Goal: Check status: Verify the current state of an ongoing process or item

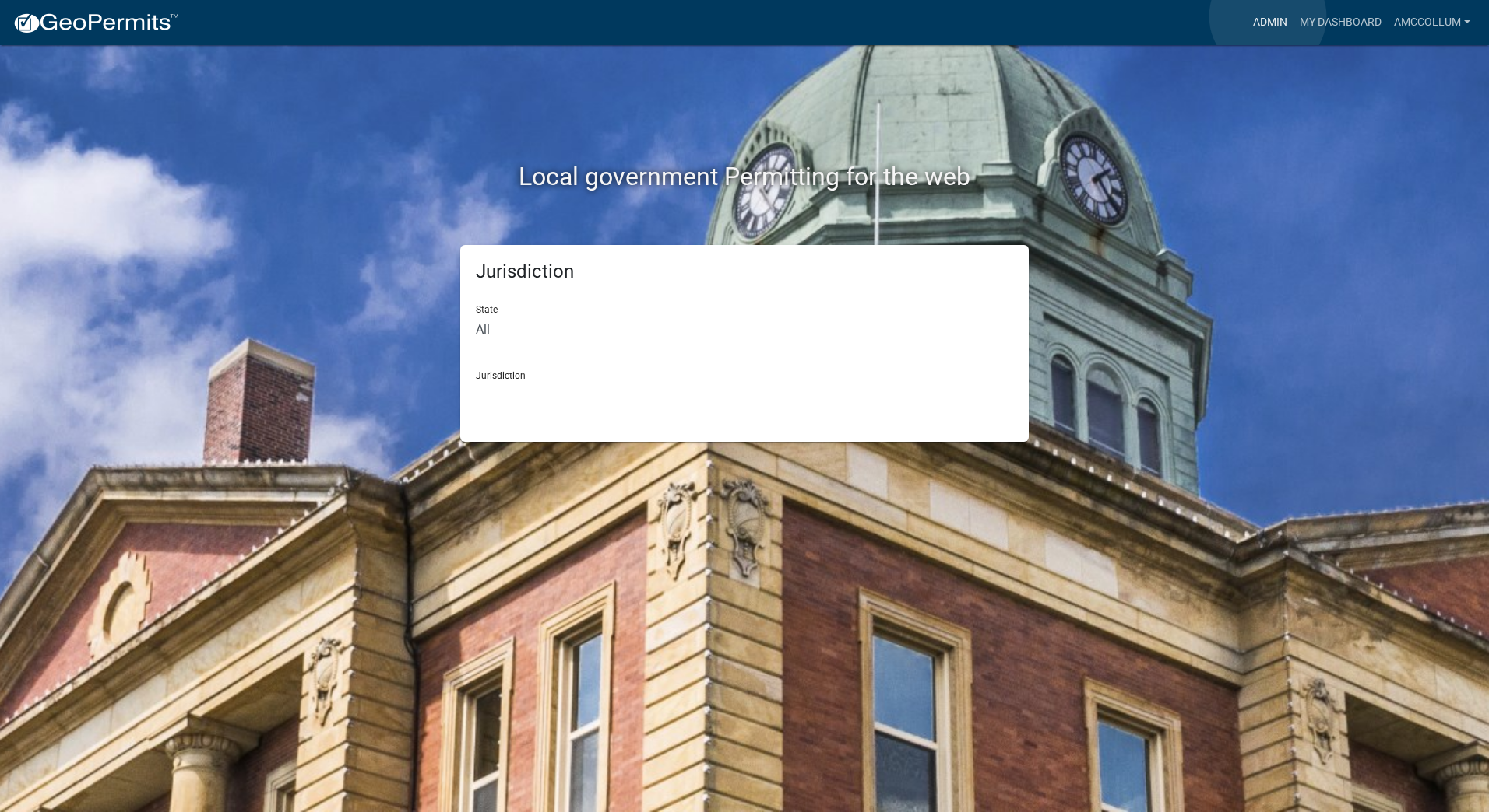
click at [1268, 17] on link "Admin" at bounding box center [1269, 22] width 47 height 30
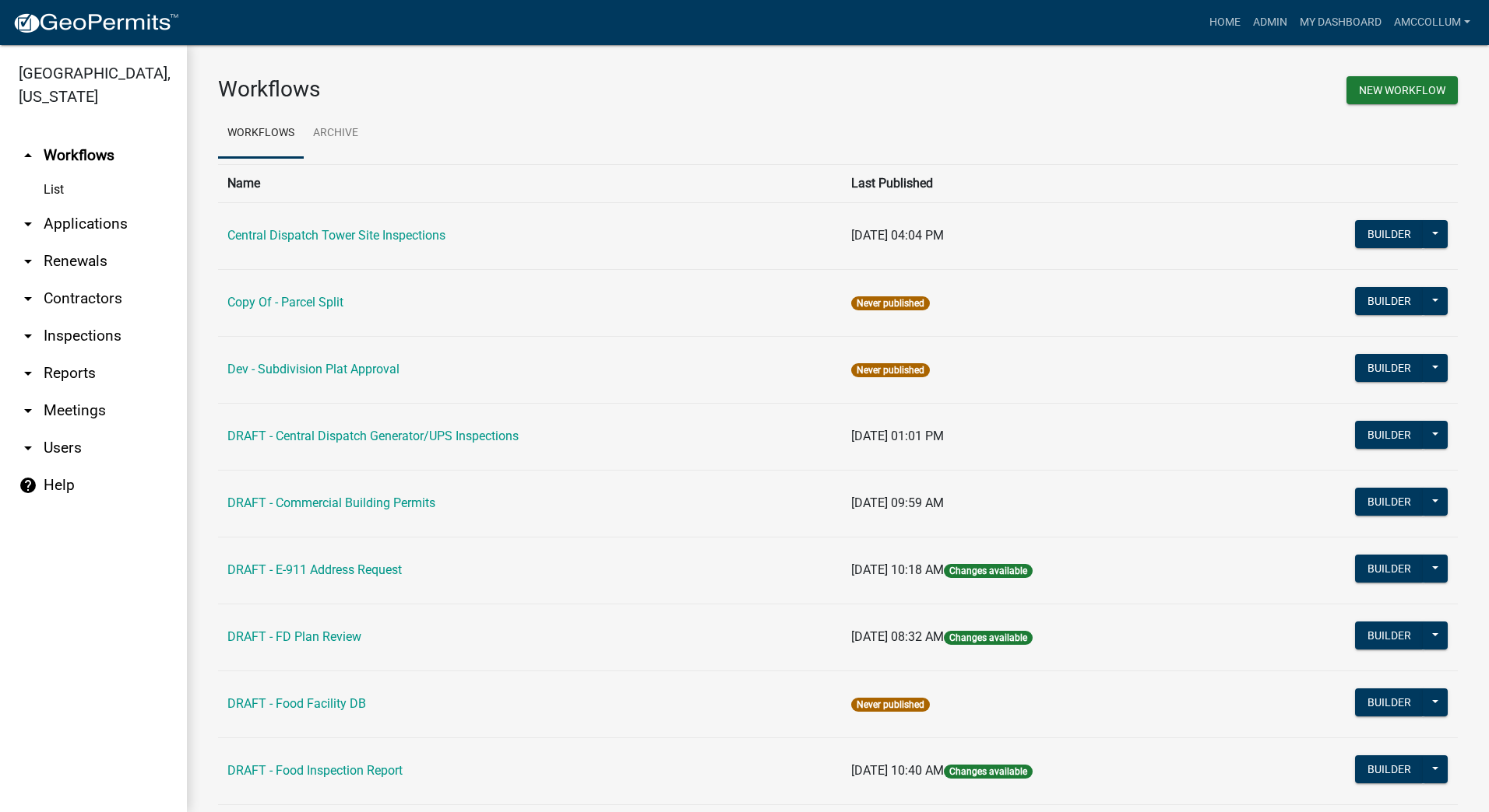
click at [65, 206] on link "arrow_drop_down Applications" at bounding box center [93, 224] width 187 height 37
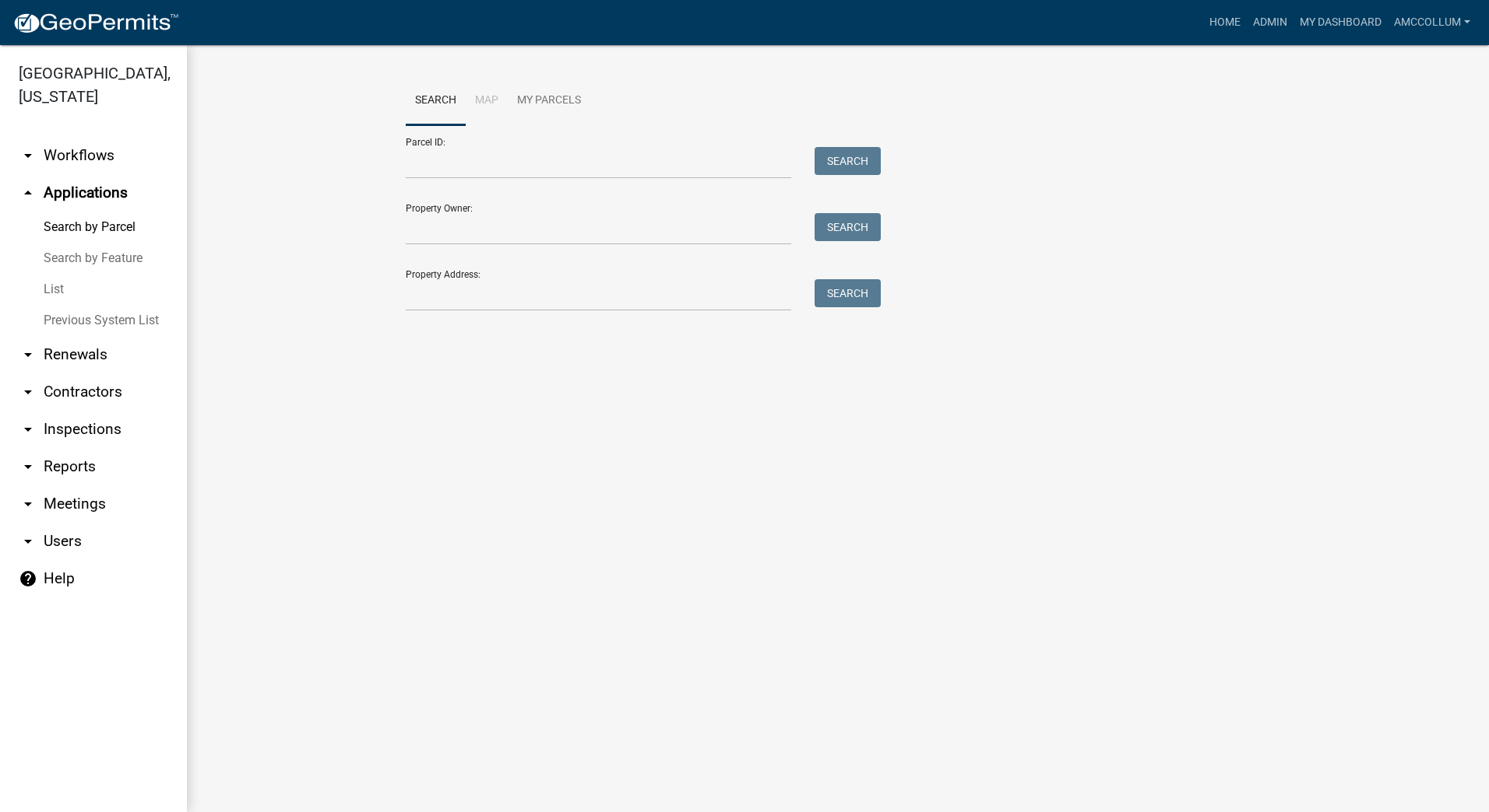
click at [53, 273] on link "List" at bounding box center [93, 288] width 187 height 31
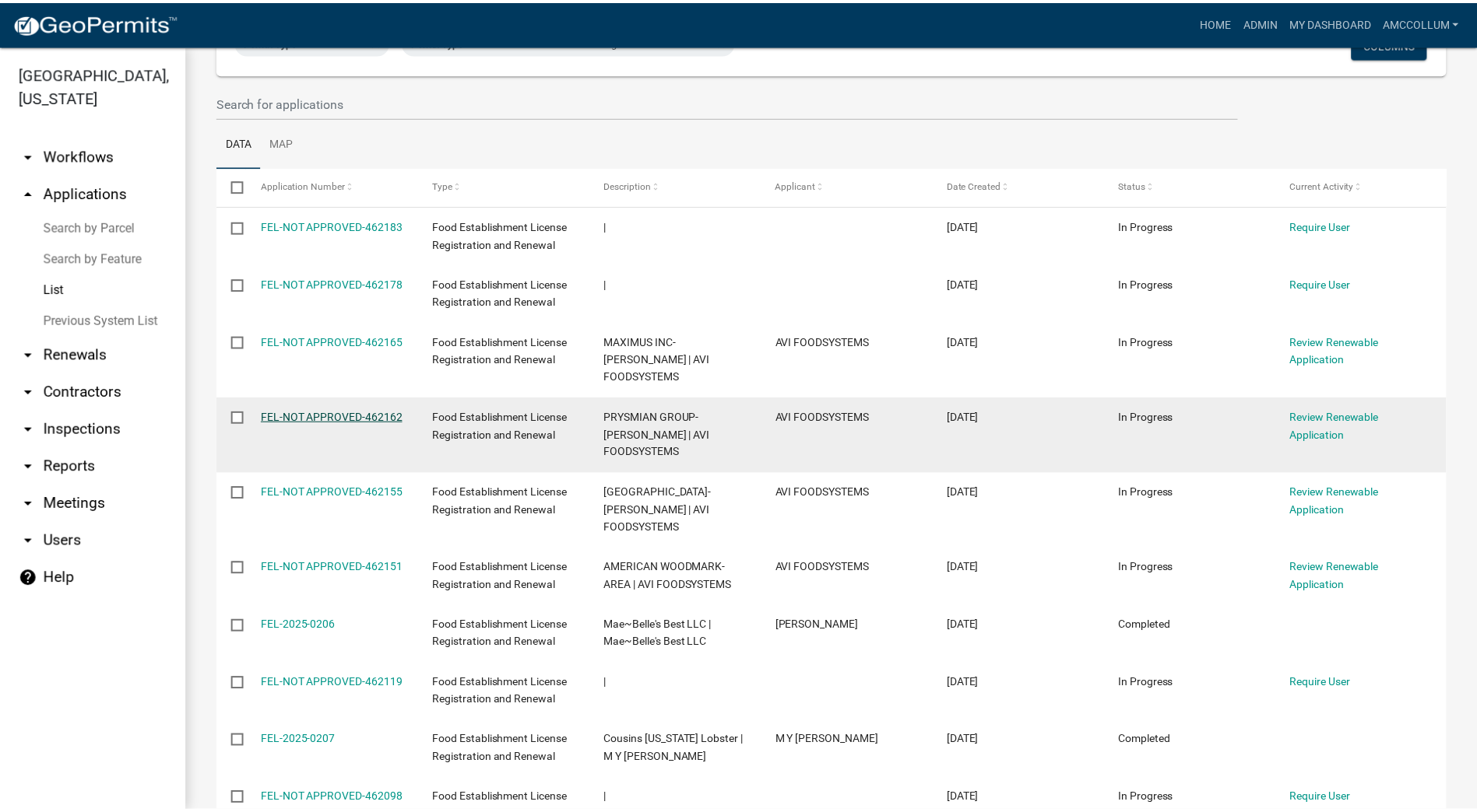
scroll to position [155, 0]
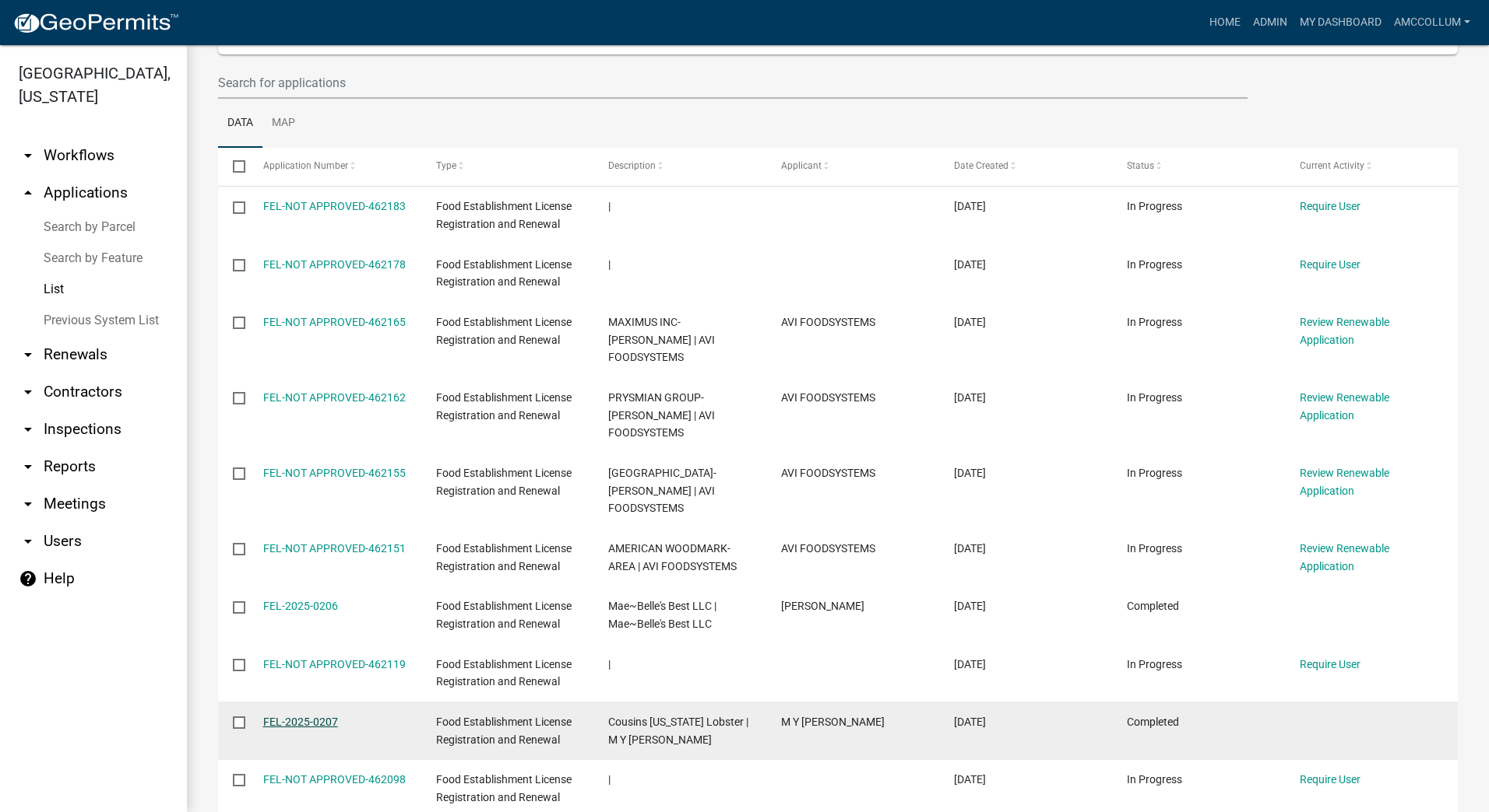
click at [321, 716] on link "FEL-2025-0207" at bounding box center [301, 722] width 74 height 12
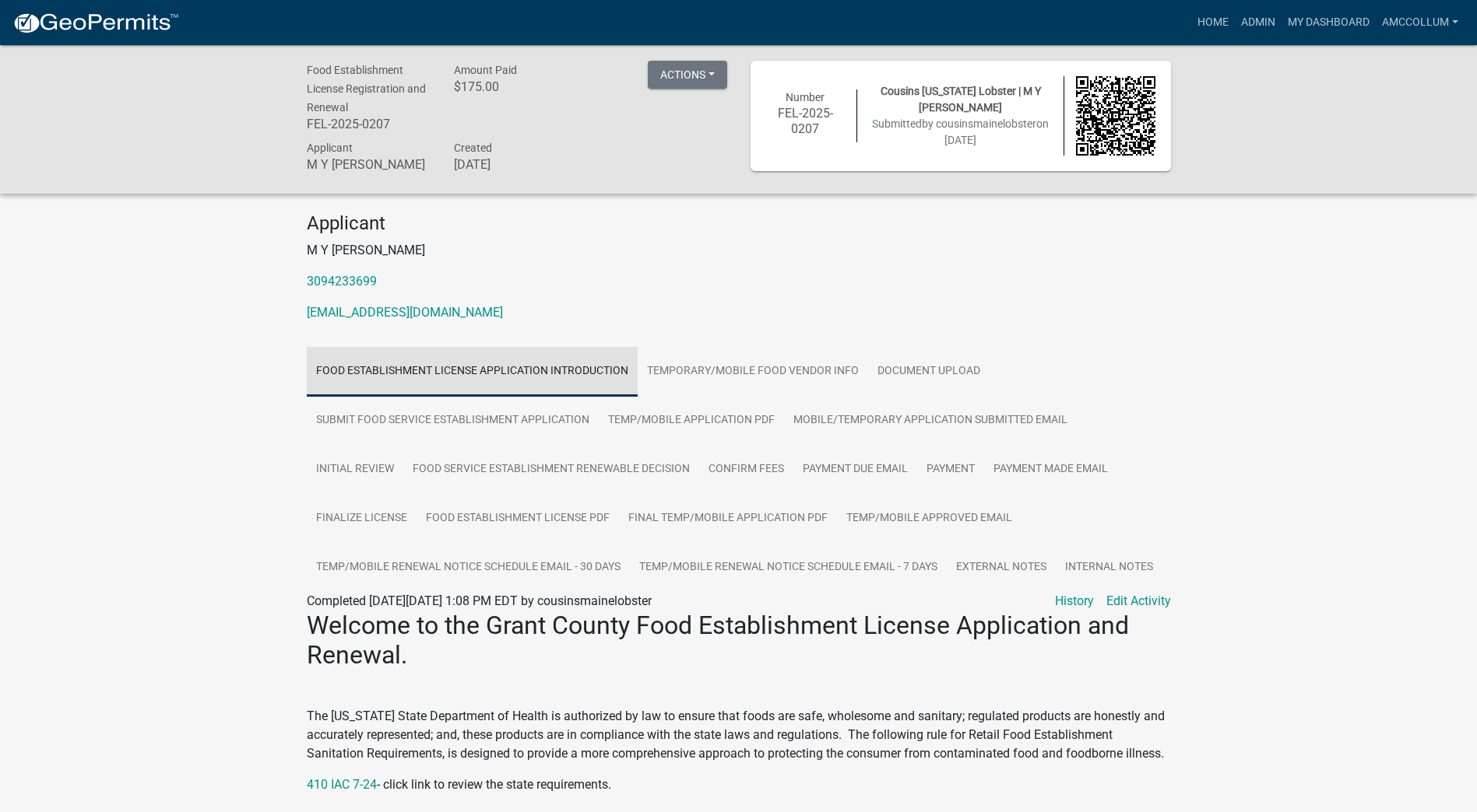
click at [550, 372] on link "Food Establishment License Application Introduction" at bounding box center [473, 372] width 331 height 50
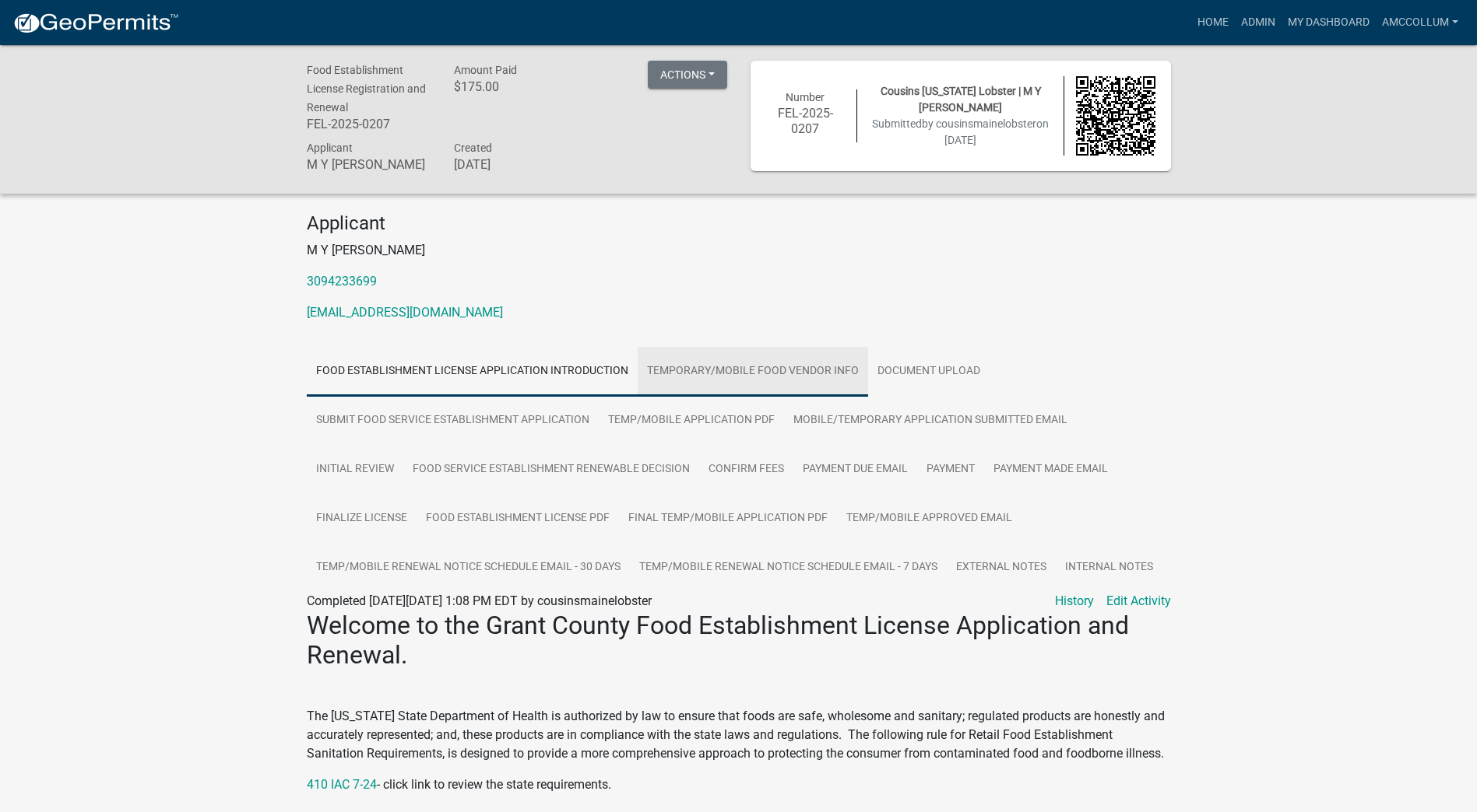
click at [702, 367] on link "Temporary/Mobile Food Vendor Info" at bounding box center [753, 372] width 231 height 50
